Goal: Navigation & Orientation: Go to known website

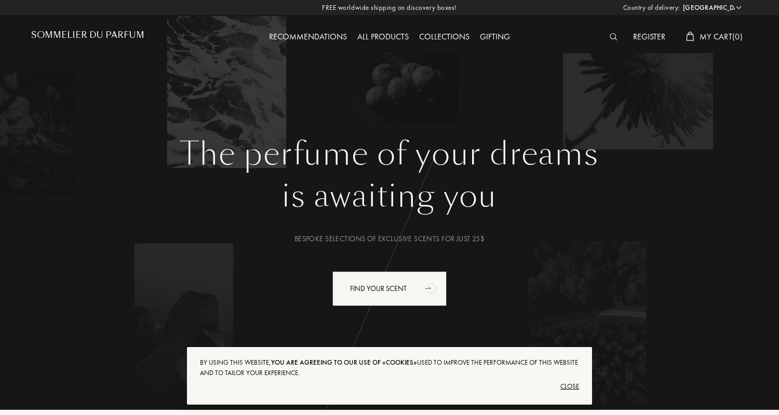
select select "US"
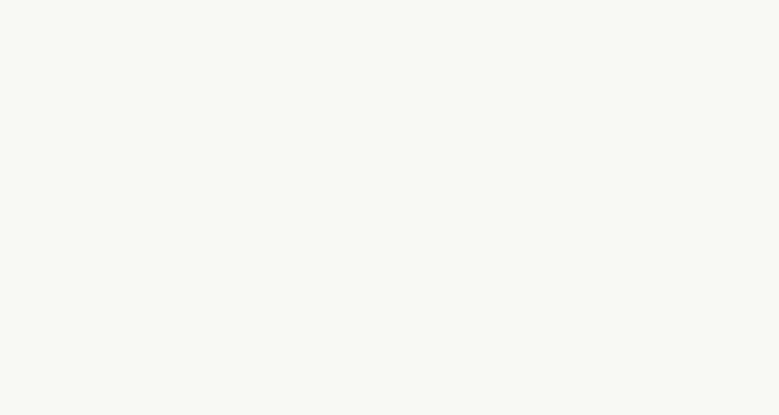
select select "US"
